Goal: Task Accomplishment & Management: Complete application form

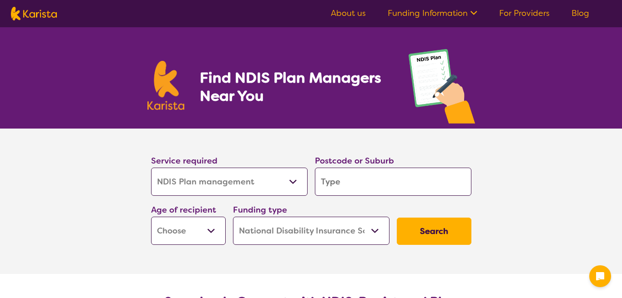
select select "NDIS Plan management"
select select "NDIS"
select select "NDIS Plan management"
select select "NDIS"
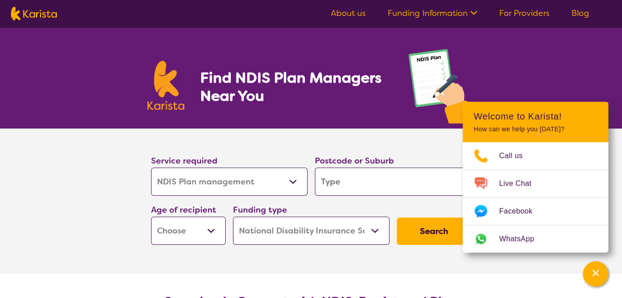
click at [294, 181] on select "Allied Health Assistant Assessment ([MEDICAL_DATA] or [MEDICAL_DATA]) Behaviour…" at bounding box center [229, 182] width 157 height 28
select select "Personal care"
click at [151, 168] on select "Allied Health Assistant Assessment ([MEDICAL_DATA] or [MEDICAL_DATA]) Behaviour…" at bounding box center [229, 182] width 157 height 28
select select "Personal care"
click at [407, 178] on input "search" at bounding box center [393, 182] width 157 height 28
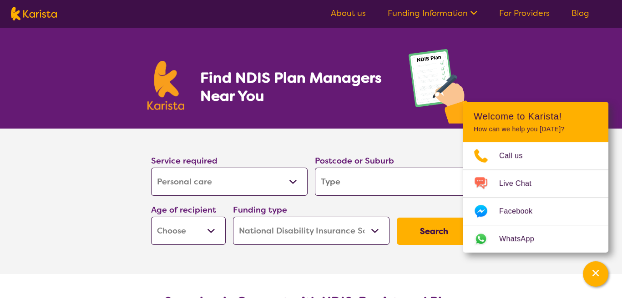
type input "4218"
click at [212, 232] on select "Early Childhood - 0 to 9 Child - 10 to 11 Adolescent - 12 to 17 Adult - 18 to 6…" at bounding box center [188, 231] width 75 height 28
select select "AD"
click at [151, 217] on select "Early Childhood - 0 to 9 Child - 10 to 11 Adolescent - 12 to 17 Adult - 18 to 6…" at bounding box center [188, 231] width 75 height 28
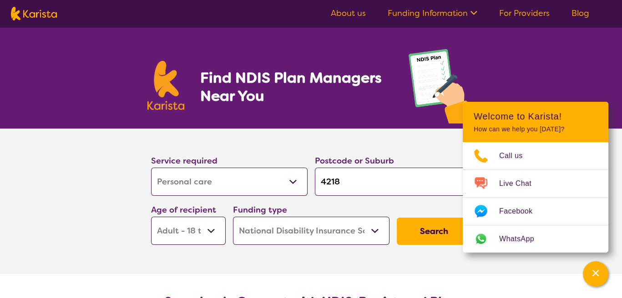
select select "AD"
click at [373, 230] on select "Home Care Package (HCP) National Disability Insurance Scheme (NDIS) I don't know" at bounding box center [311, 231] width 157 height 28
click at [233, 217] on select "Home Care Package (HCP) National Disability Insurance Scheme (NDIS) I don't know" at bounding box center [311, 231] width 157 height 28
click at [432, 232] on button "Search" at bounding box center [434, 231] width 75 height 27
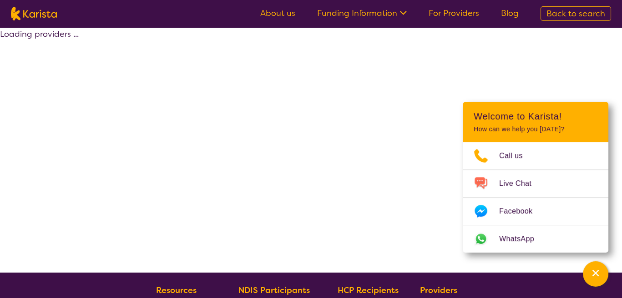
select select "by_score"
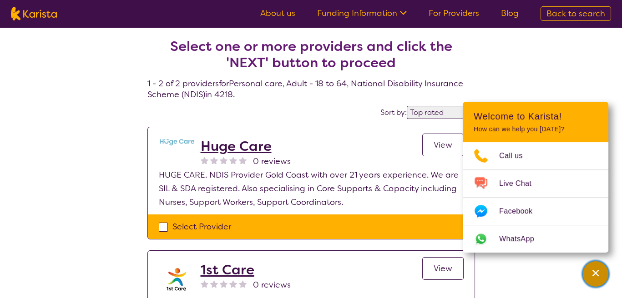
click at [603, 273] on div "Channel Menu" at bounding box center [595, 274] width 18 height 20
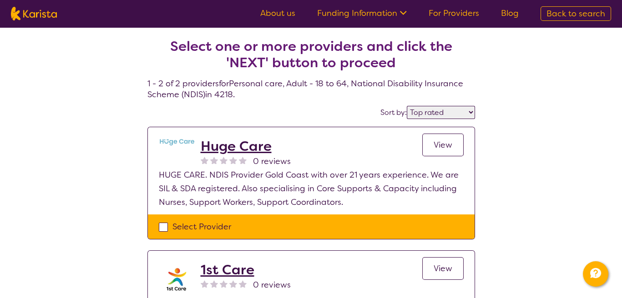
click at [164, 227] on div "Select Provider" at bounding box center [311, 227] width 305 height 14
checkbox input "true"
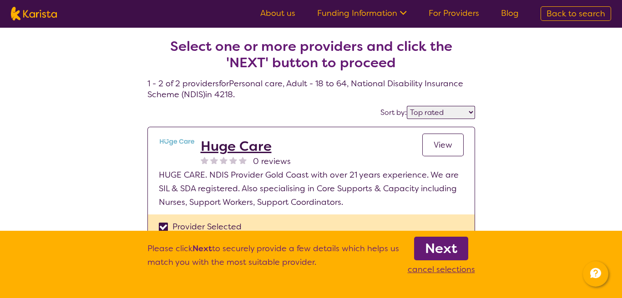
click at [444, 247] on b "Next" at bounding box center [441, 249] width 32 height 18
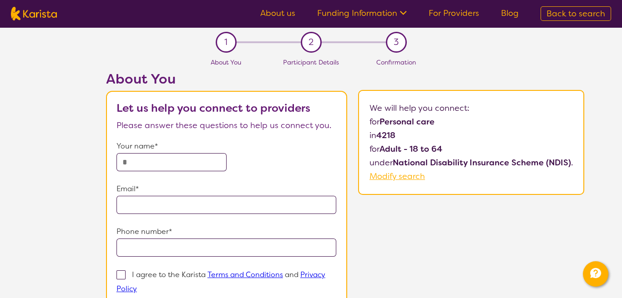
click at [182, 162] on input "text" at bounding box center [171, 162] width 110 height 18
type input "**********"
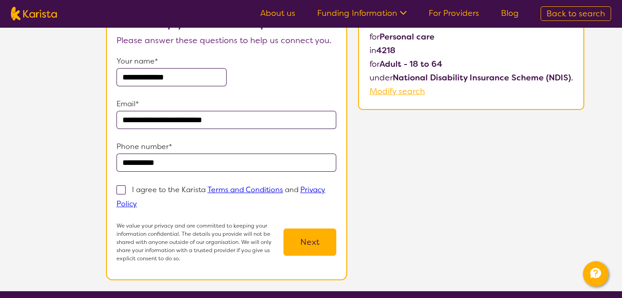
scroll to position [94, 0]
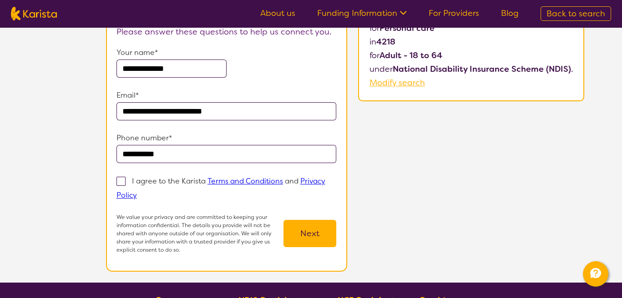
click at [120, 180] on span at bounding box center [120, 181] width 9 height 9
click at [137, 192] on input "I agree to the Karista Terms and Conditions and Privacy Policy" at bounding box center [140, 195] width 6 height 6
checkbox input "true"
click at [311, 232] on button "Next" at bounding box center [309, 233] width 53 height 27
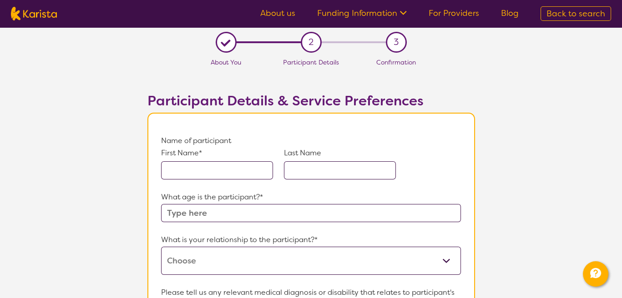
click at [216, 171] on input "text" at bounding box center [217, 171] width 112 height 18
type input "Nofovaleane"
click at [357, 169] on input "text" at bounding box center [340, 171] width 112 height 18
type input "Mapusua"
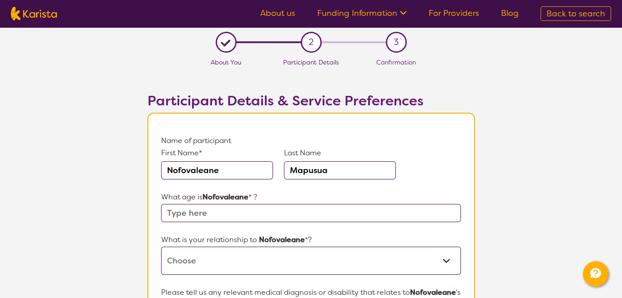
click at [417, 212] on input "text" at bounding box center [310, 213] width 299 height 18
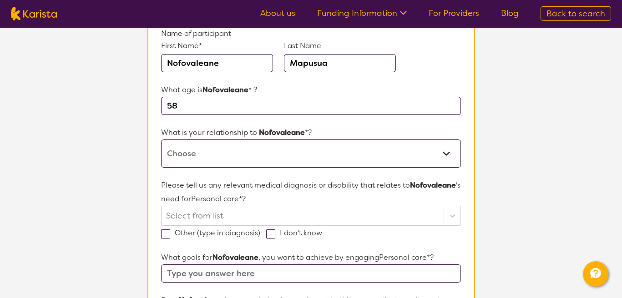
scroll to position [122, 0]
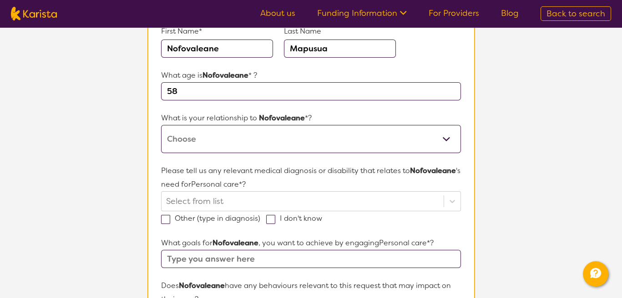
type input "58"
click at [449, 138] on select "This request is for myself I am their parent I am their child I am their spouse…" at bounding box center [310, 139] width 299 height 28
select select "This request is for myself"
click at [161, 125] on select "This request is for myself I am their parent I am their child I am their spouse…" at bounding box center [310, 139] width 299 height 28
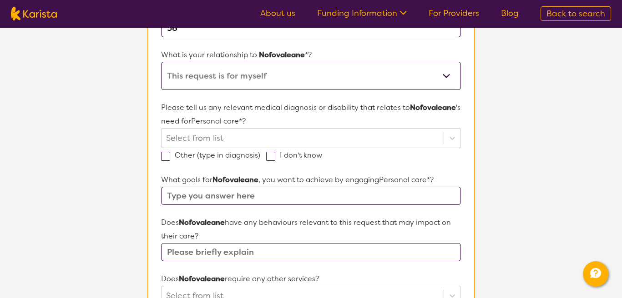
scroll to position [198, 0]
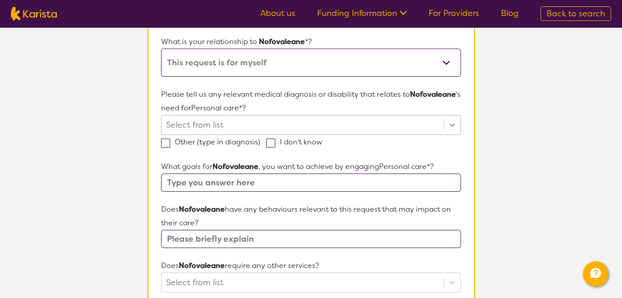
click at [454, 124] on icon at bounding box center [452, 125] width 5 height 3
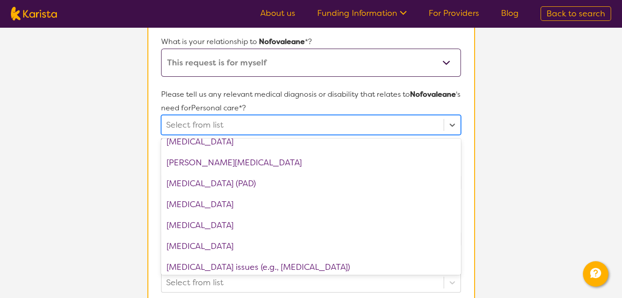
scroll to position [1136, 0]
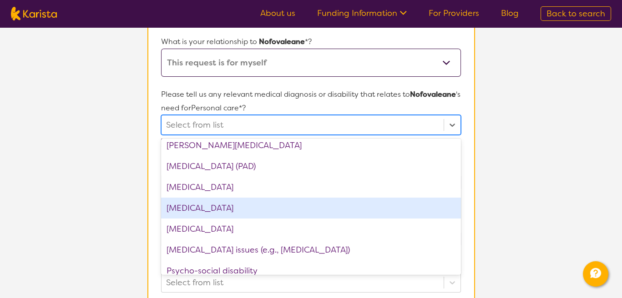
click at [212, 209] on div "[MEDICAL_DATA]" at bounding box center [310, 208] width 299 height 21
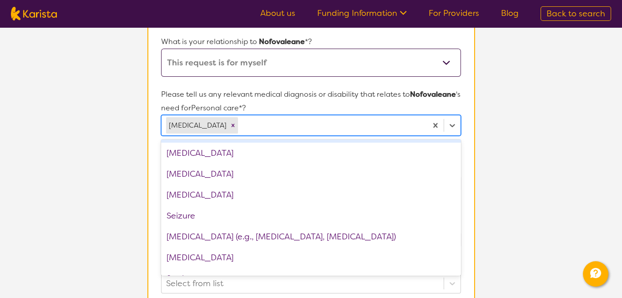
scroll to position [1293, 0]
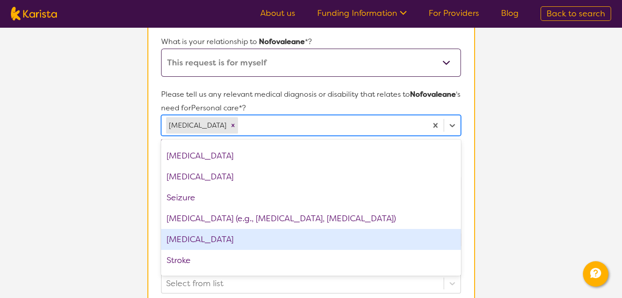
click at [216, 239] on div "[MEDICAL_DATA]" at bounding box center [310, 239] width 299 height 21
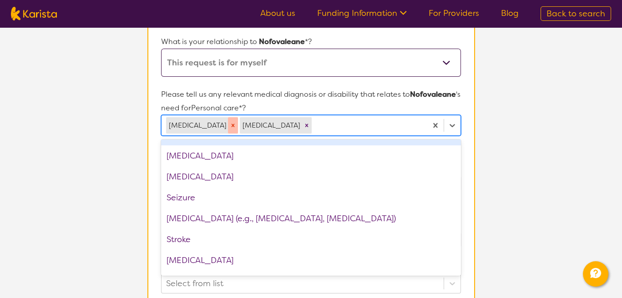
click at [232, 125] on icon "Remove Physical disability" at bounding box center [233, 125] width 3 height 3
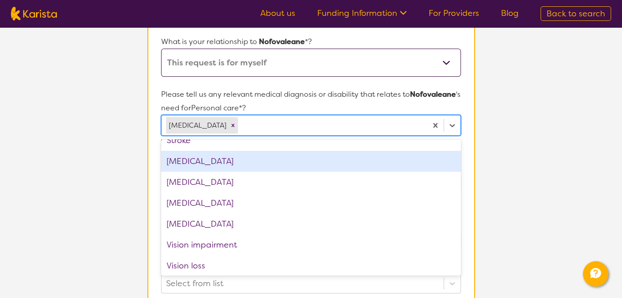
scroll to position [1415, 0]
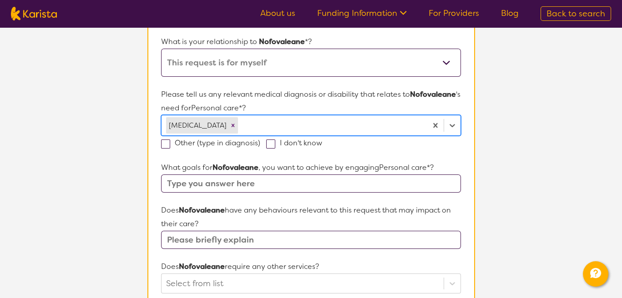
click at [289, 121] on div at bounding box center [331, 125] width 182 height 15
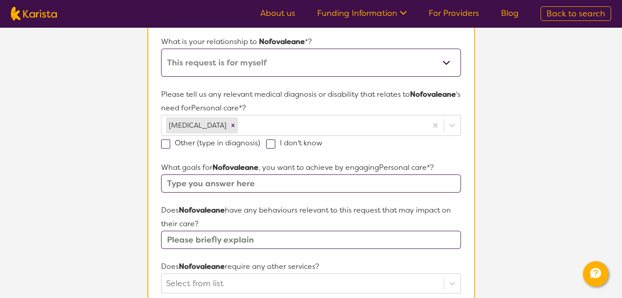
click at [404, 183] on input "text" at bounding box center [310, 184] width 299 height 18
type input "s"
click at [307, 182] on input "quality support to achieve indepent" at bounding box center [310, 184] width 299 height 18
click at [338, 182] on input "quality support to achieve independent" at bounding box center [310, 184] width 299 height 18
type input "quality support to achieve independent, choice and control"
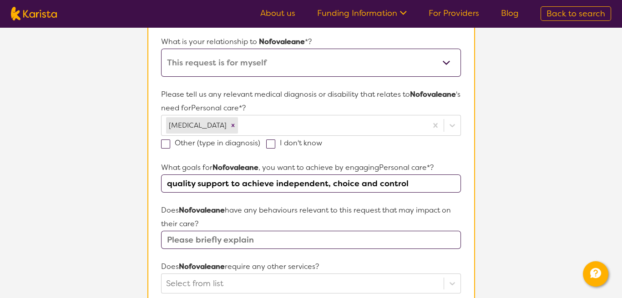
drag, startPoint x: 396, startPoint y: 193, endPoint x: 457, endPoint y: 216, distance: 65.1
click at [457, 216] on p "Does Nofovaleane have any behaviours relevant to this request that may impact o…" at bounding box center [310, 217] width 299 height 27
click at [294, 220] on p "Does Nofovaleane have any behaviours relevant to this request that may impact o…" at bounding box center [310, 217] width 299 height 27
click at [367, 237] on input "text" at bounding box center [310, 240] width 299 height 18
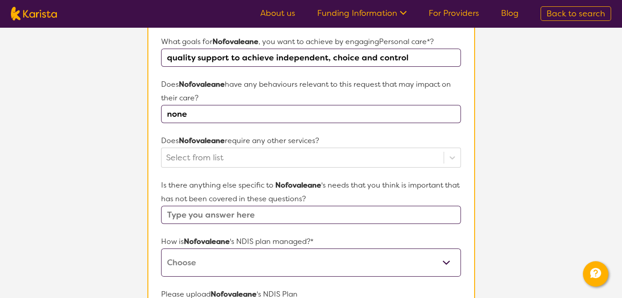
scroll to position [329, 0]
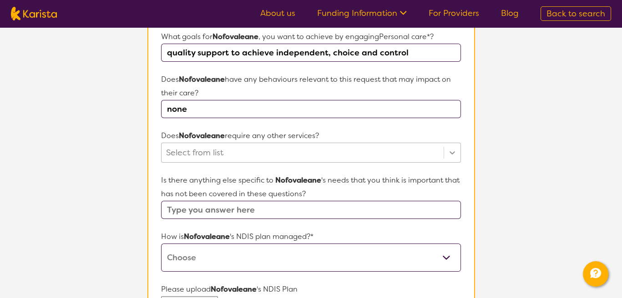
type input "none"
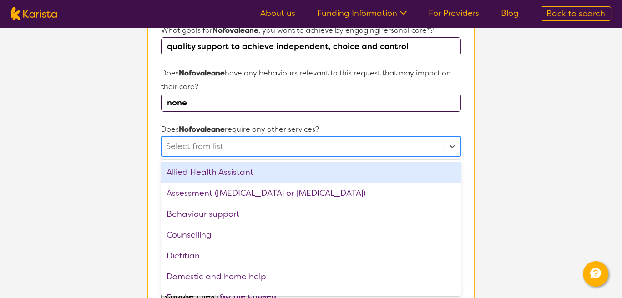
click at [451, 155] on form "Name of participant First Name* Nofovaleane Last Name Mapusua What age is Nofov…" at bounding box center [310, 119] width 299 height 642
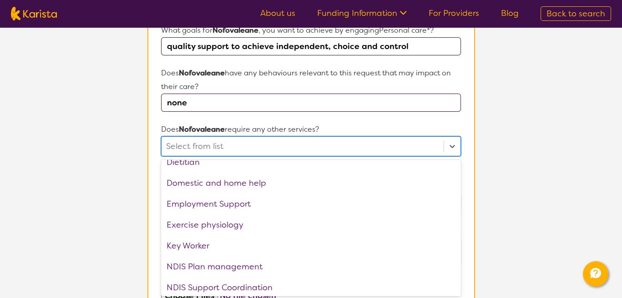
scroll to position [106, 0]
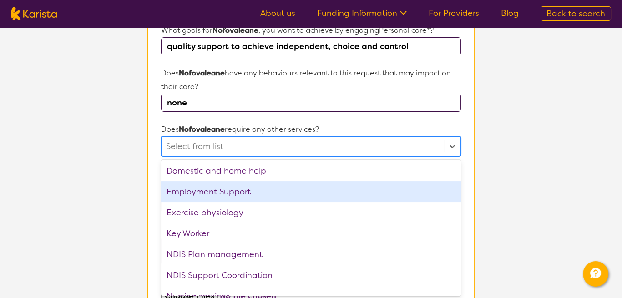
click at [238, 193] on div "Employment Support" at bounding box center [310, 192] width 299 height 21
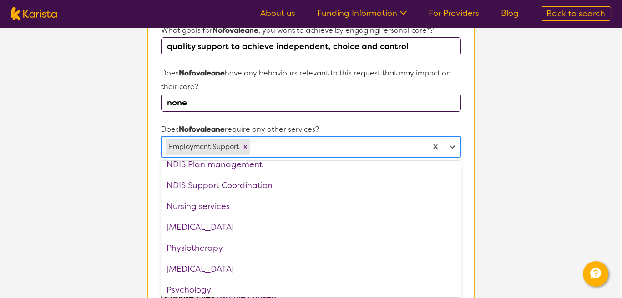
scroll to position [191, 0]
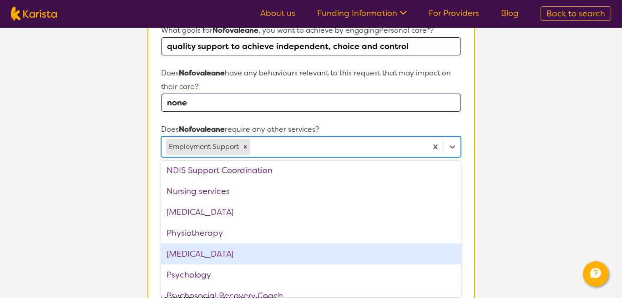
click at [197, 257] on div "[MEDICAL_DATA]" at bounding box center [310, 254] width 299 height 21
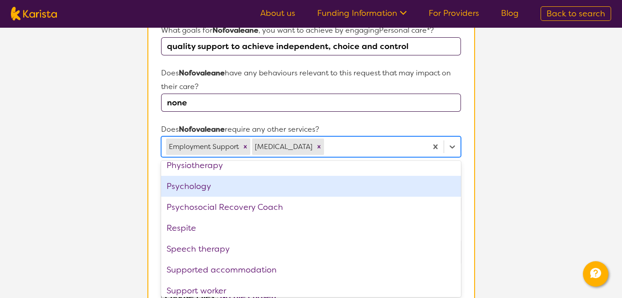
scroll to position [264, 0]
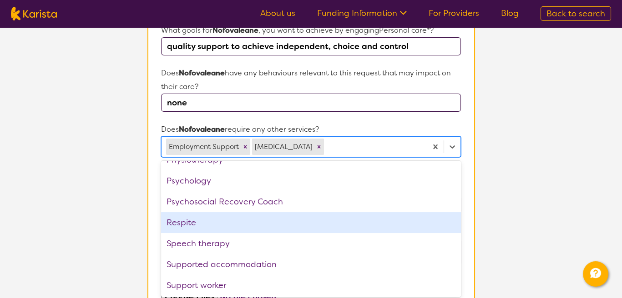
drag, startPoint x: 181, startPoint y: 220, endPoint x: 338, endPoint y: 236, distance: 158.2
click at [182, 222] on div "Respite" at bounding box center [310, 222] width 299 height 21
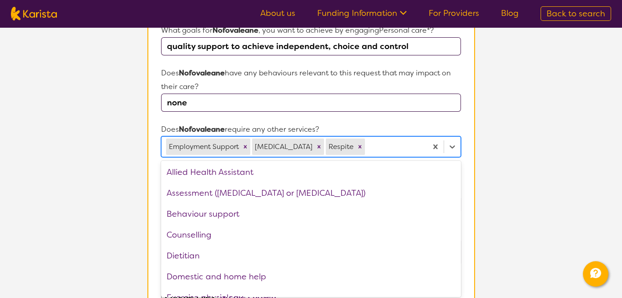
scroll to position [0, 0]
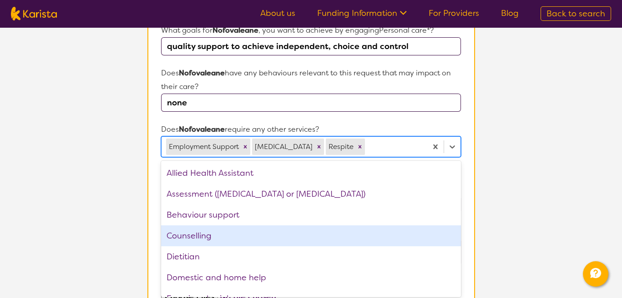
click at [187, 234] on div "Counselling" at bounding box center [310, 236] width 299 height 21
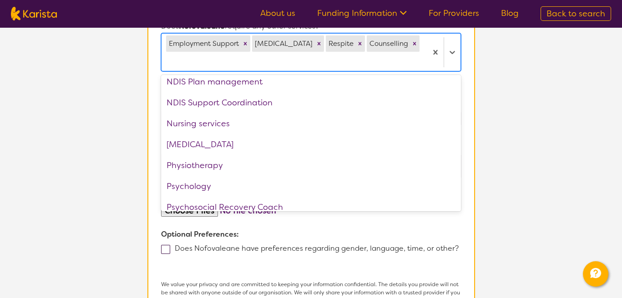
scroll to position [456, 0]
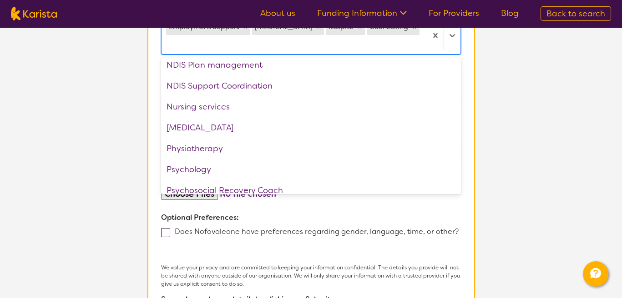
click at [306, 211] on p "Optional Preferences:" at bounding box center [310, 218] width 299 height 14
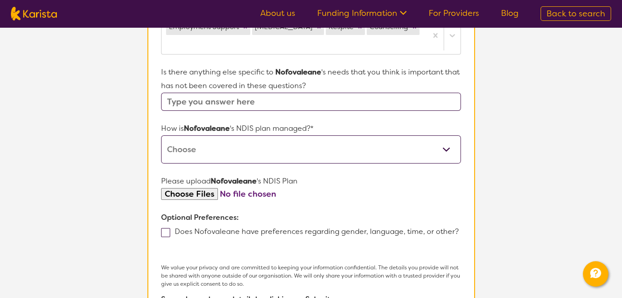
click at [184, 188] on input "file" at bounding box center [310, 194] width 299 height 12
type input "C:\fakepath\Plan Approval_Jan2025-2026.pdf"
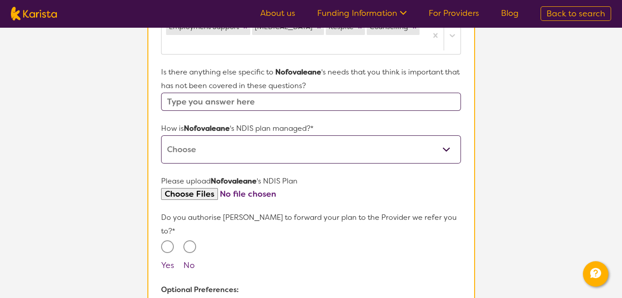
click at [448, 136] on select "Self-managed NDIS plan Managed by a registered plan management provider (not th…" at bounding box center [310, 150] width 299 height 28
select select "Self Managed"
click at [161, 136] on select "Self-managed NDIS plan Managed by a registered plan management provider (not th…" at bounding box center [310, 150] width 299 height 28
click at [165, 241] on input "Yes" at bounding box center [167, 247] width 13 height 13
radio input "true"
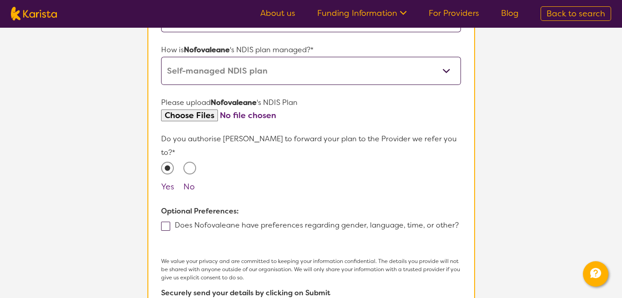
scroll to position [548, 0]
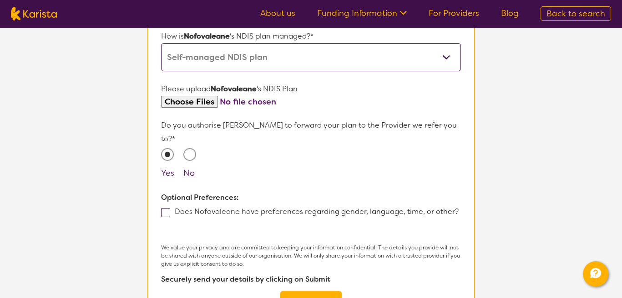
click at [165, 208] on span at bounding box center [165, 212] width 9 height 9
click at [165, 222] on input "Does Nofovaleane have preferences regarding gender, language, time, or other?" at bounding box center [164, 225] width 6 height 6
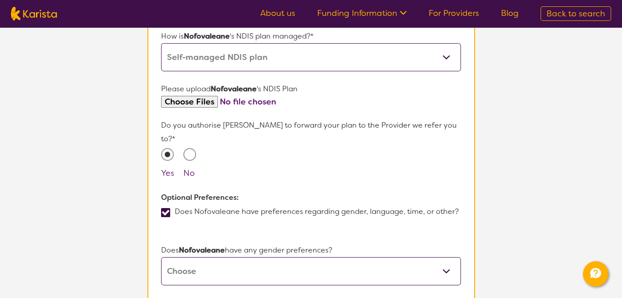
click at [166, 208] on span at bounding box center [165, 212] width 9 height 9
click at [166, 222] on input "Does Nofovaleane have preferences regarding gender, language, time, or other?" at bounding box center [164, 225] width 6 height 6
checkbox input "false"
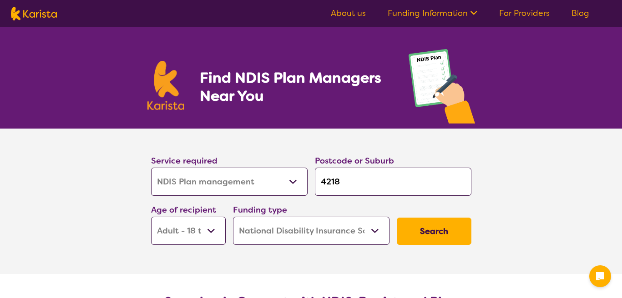
select select "NDIS Plan management"
select select "AD"
select select "NDIS"
select select "NDIS Plan management"
select select "AD"
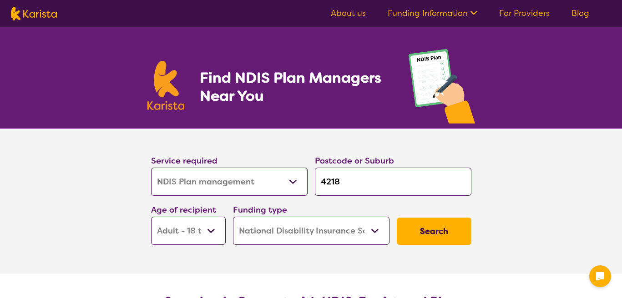
select select "NDIS"
